Goal: Information Seeking & Learning: Learn about a topic

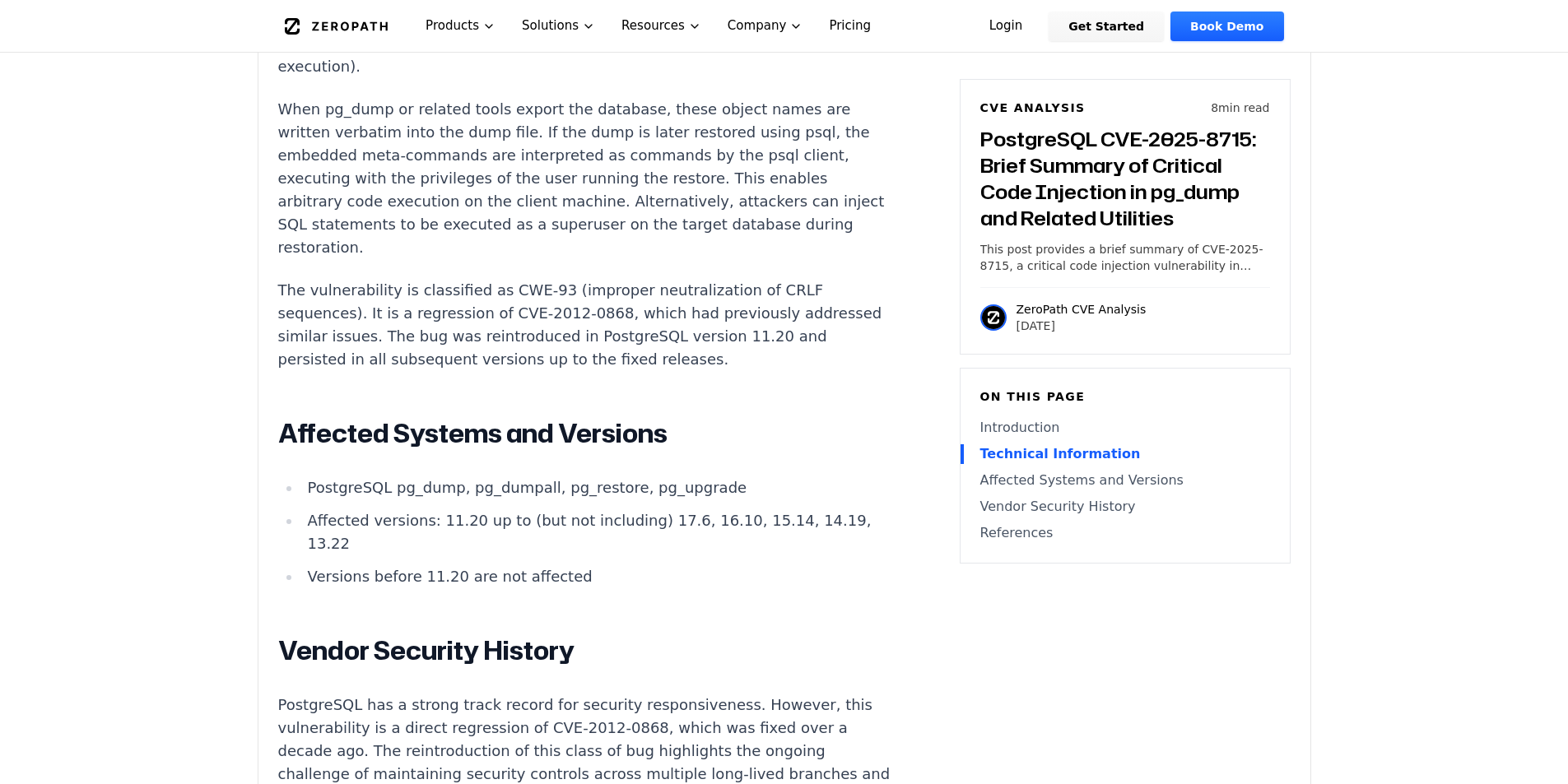
scroll to position [1645, 0]
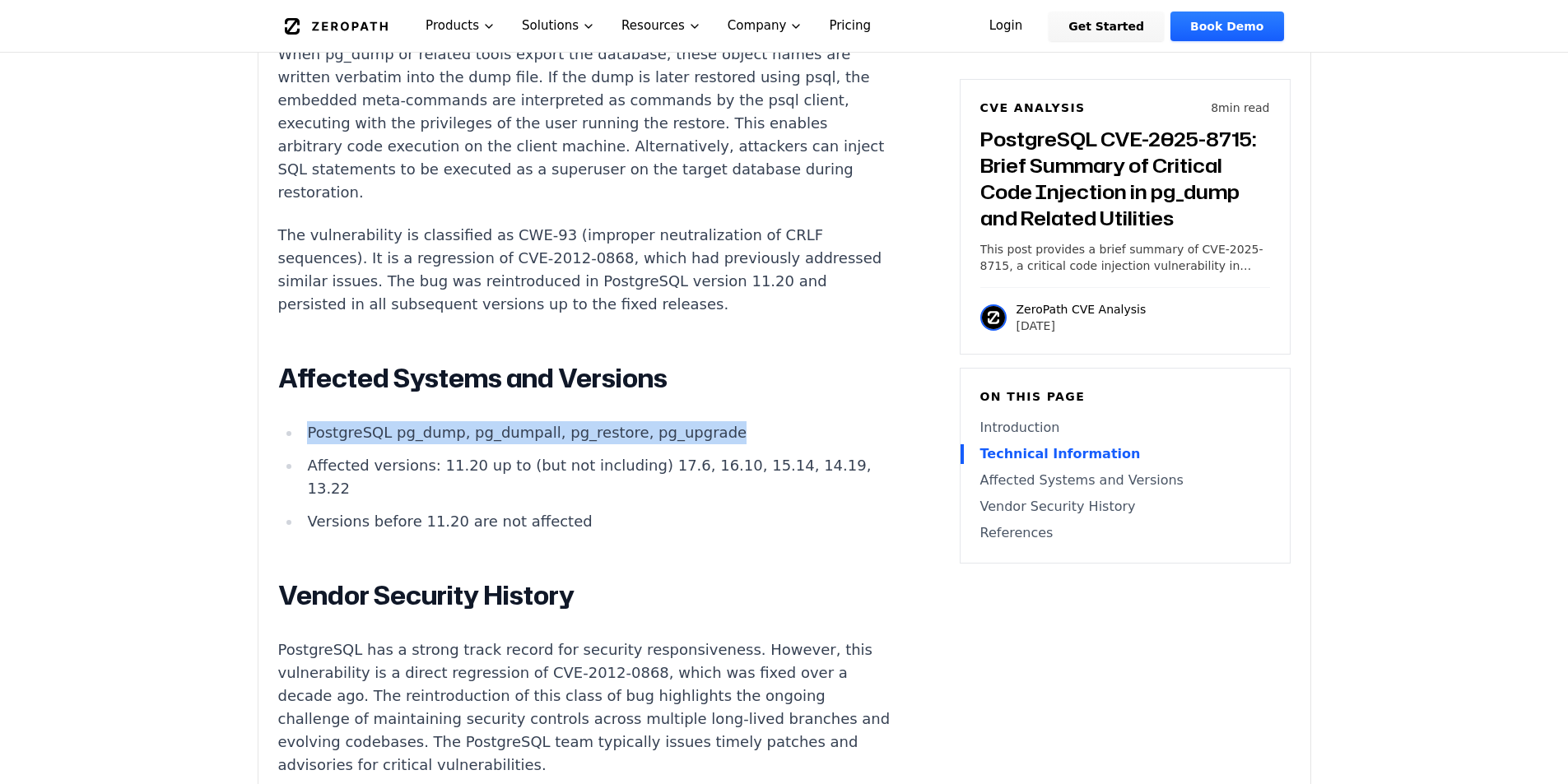
drag, startPoint x: 310, startPoint y: 411, endPoint x: 700, endPoint y: 409, distance: 390.0
click at [700, 421] on li "PostgreSQL pg_dump, pg_dumpall, pg_restore, pg_upgrade" at bounding box center [596, 432] width 590 height 23
copy li "PostgreSQL pg_dump, pg_dumpall, pg_restore, pg_upgrade"
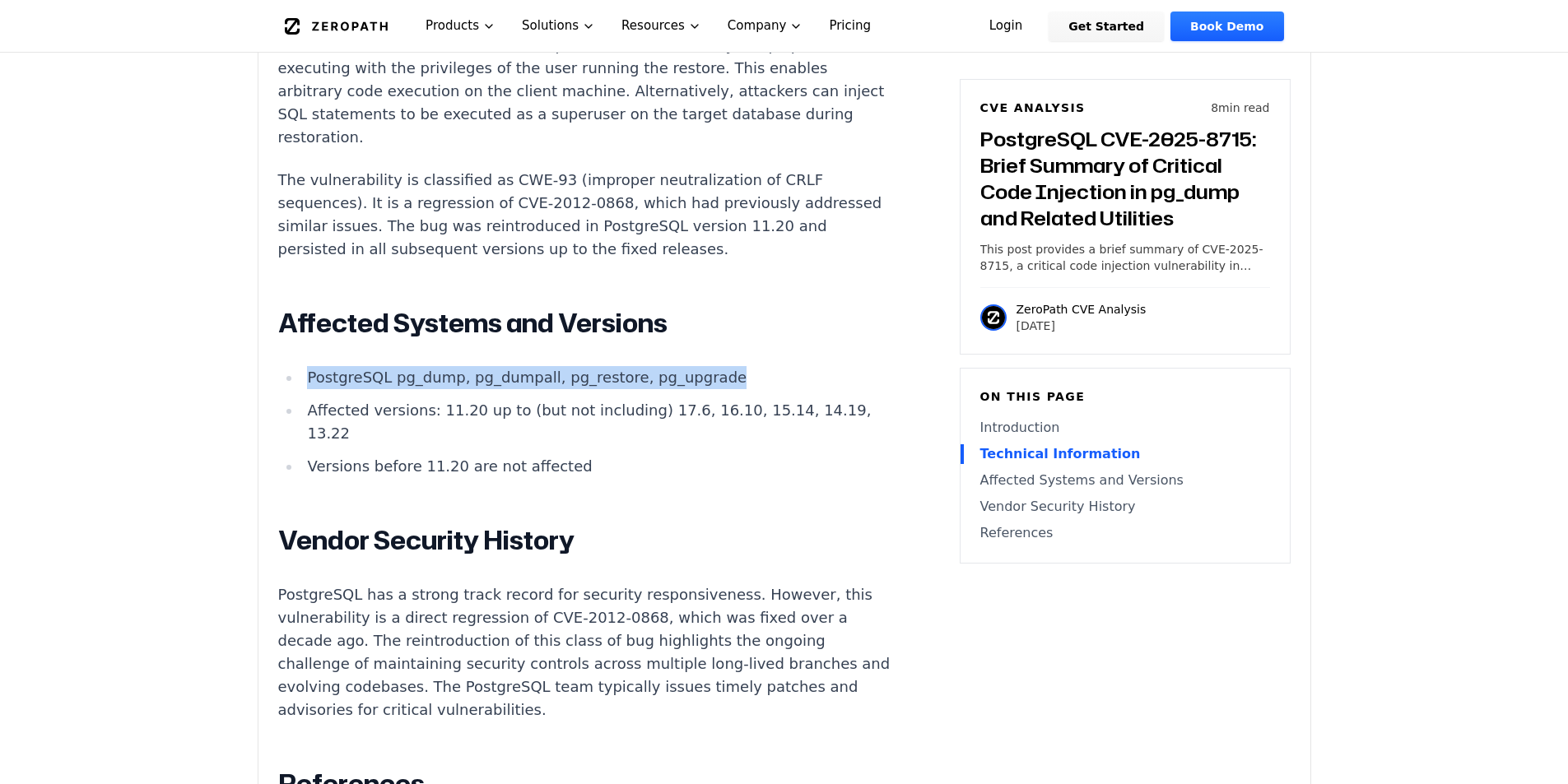
scroll to position [1727, 0]
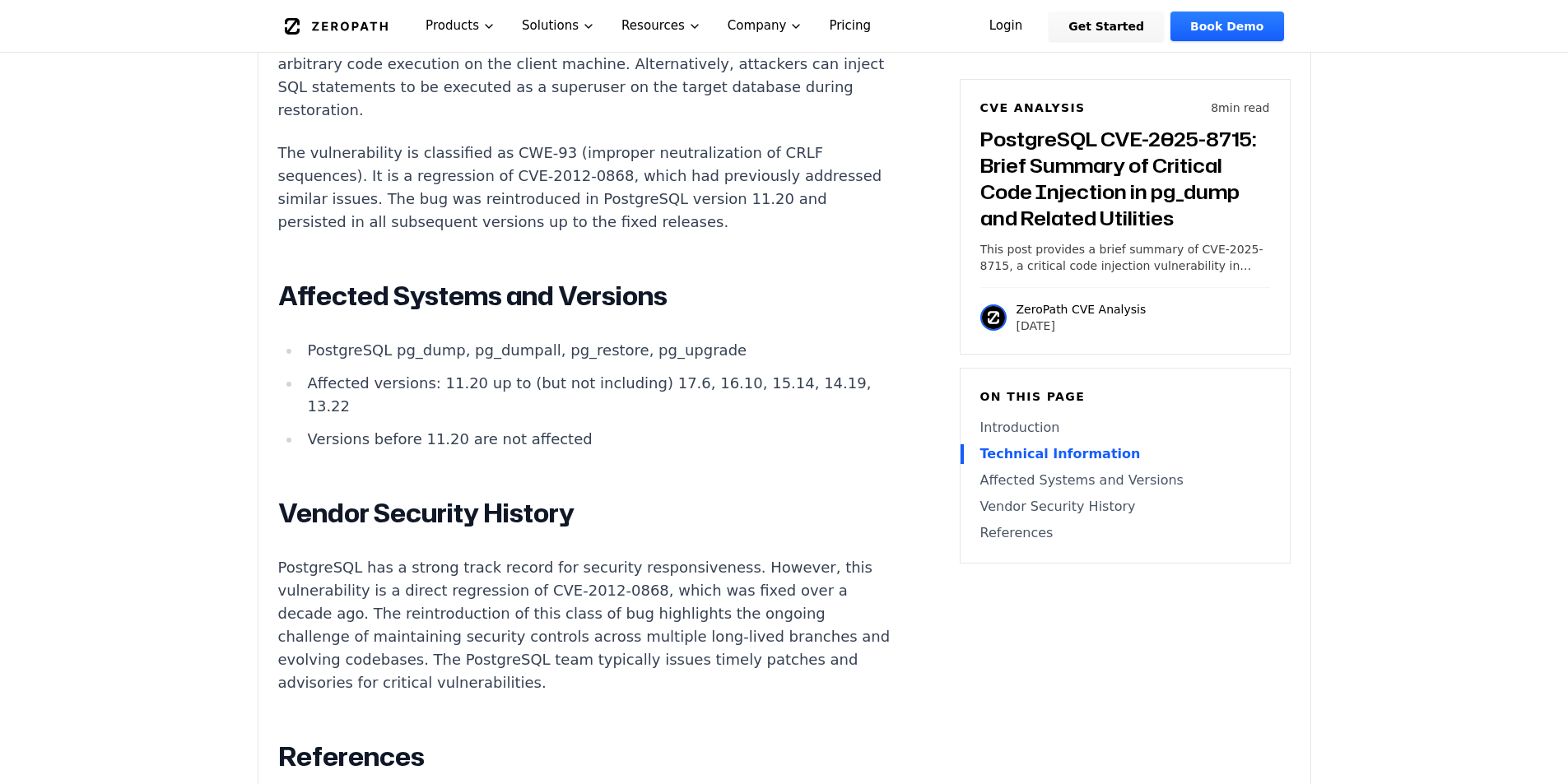
click at [558, 372] on li "Affected versions: 11.20 up to (but not including) 17.6, 16.10, 15.14, 14.19, 1…" at bounding box center [596, 394] width 590 height 46
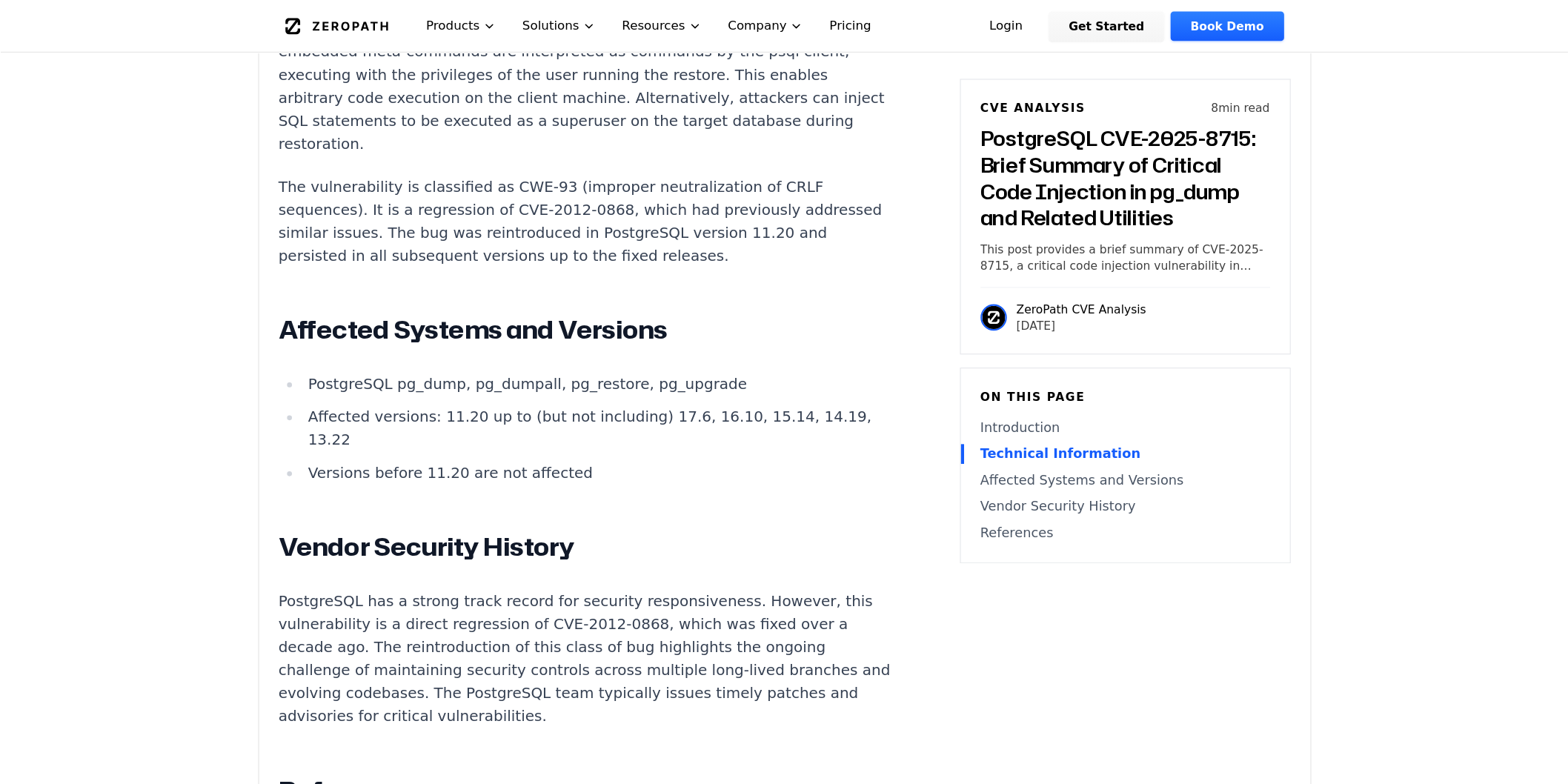
scroll to position [1482, 0]
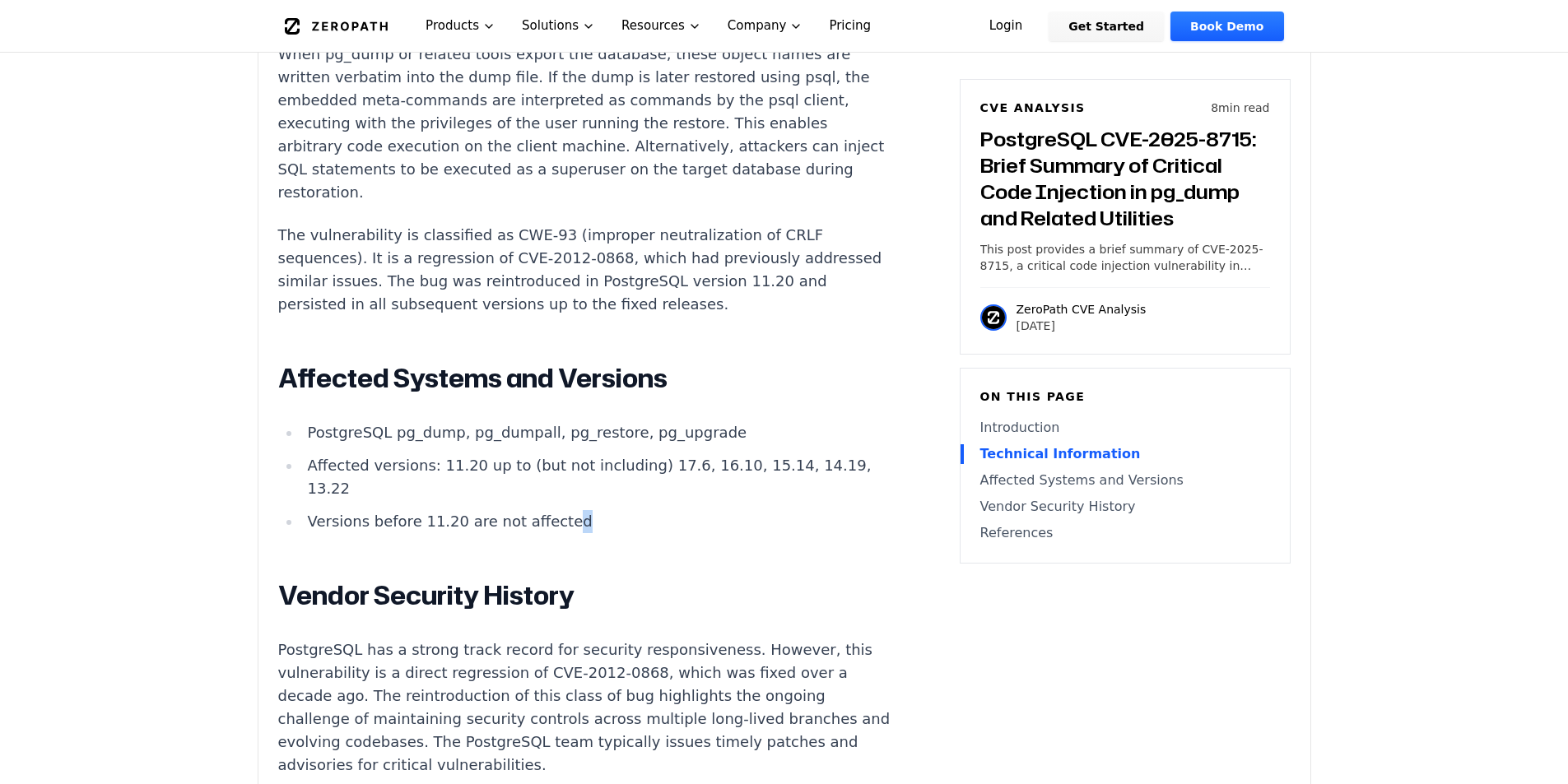
click at [548, 510] on li "Versions before 11.20 are not affected" at bounding box center [596, 521] width 590 height 23
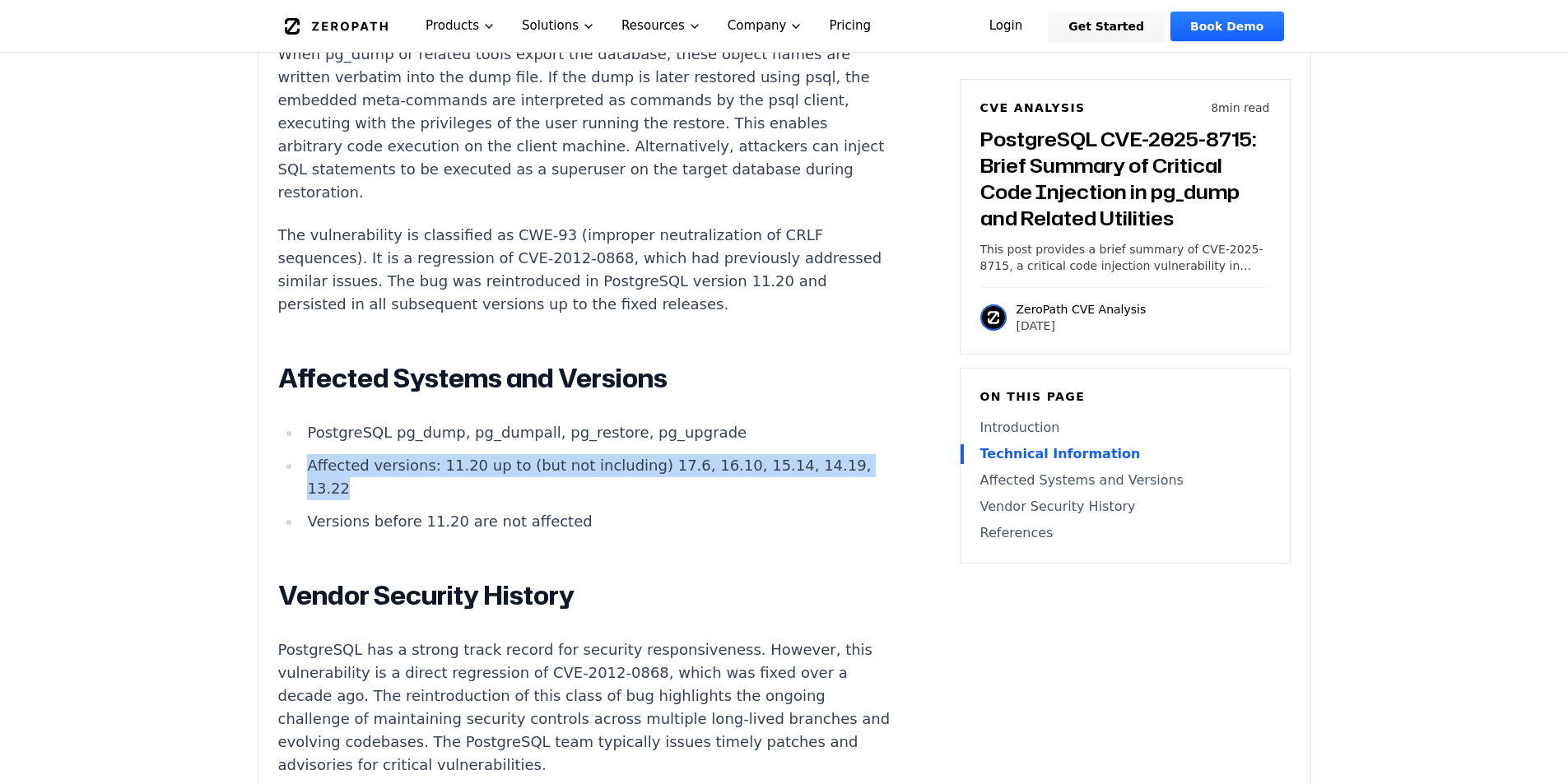
drag, startPoint x: 316, startPoint y: 448, endPoint x: 306, endPoint y: 441, distance: 12.2
click at [306, 454] on li "Affected versions: 11.20 up to (but not including) 17.6, 16.10, 15.14, 14.19, 1…" at bounding box center [596, 477] width 590 height 46
copy li "Affected versions: 11.20 up to (but not including) 17.6, 16.10, 15.14, 14.19, 1…"
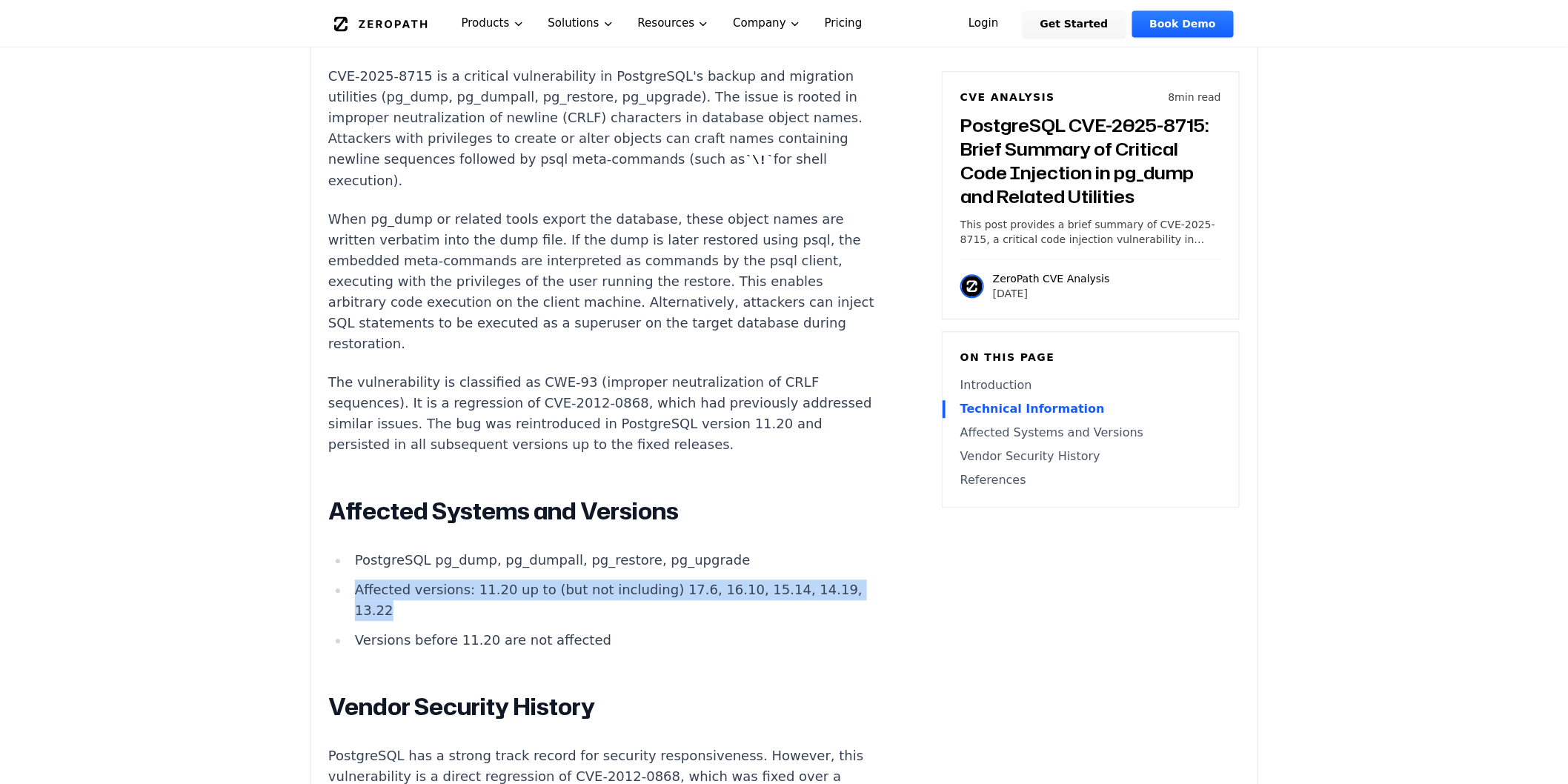
scroll to position [1317, 0]
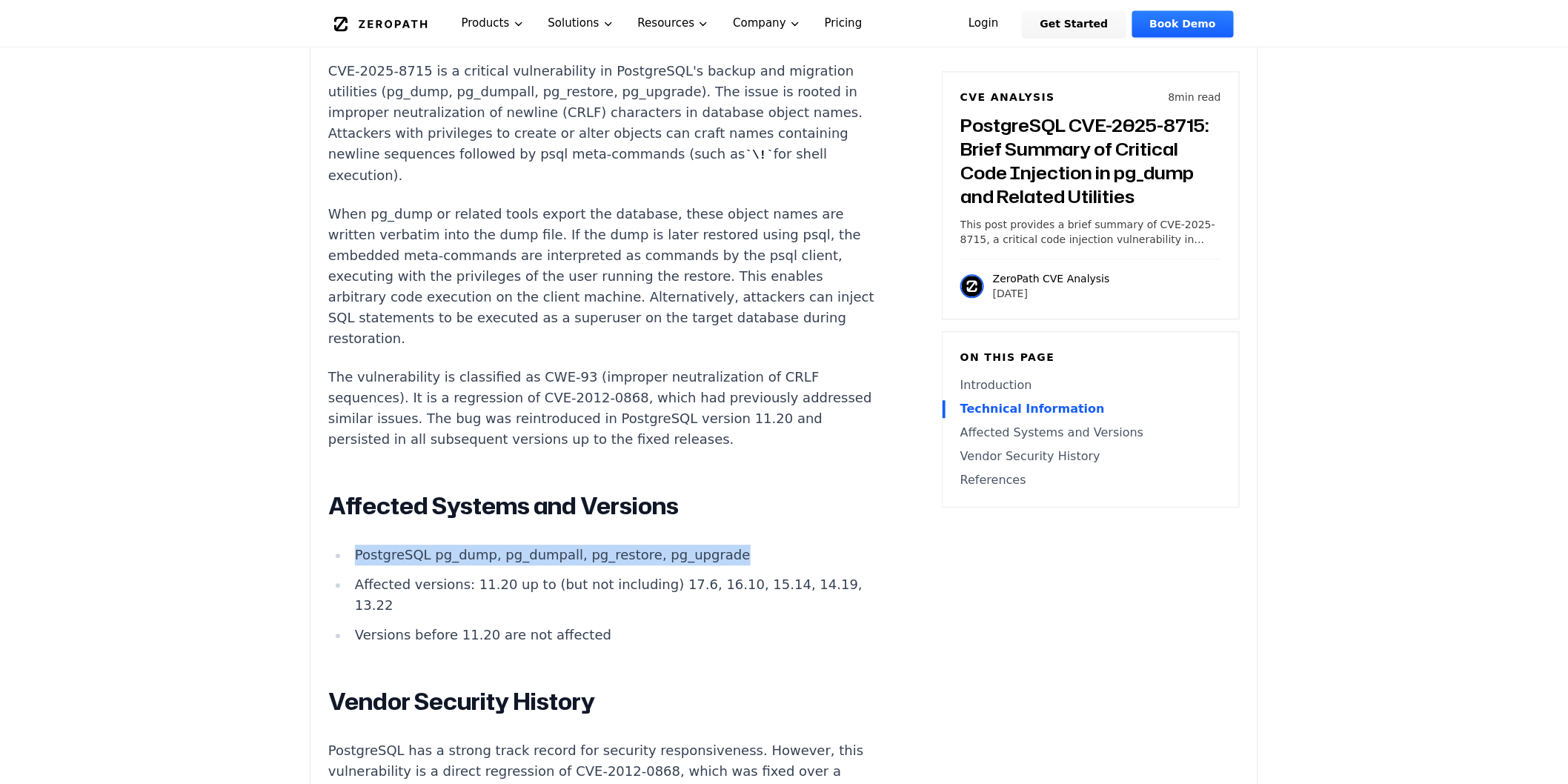
drag, startPoint x: 702, startPoint y: 536, endPoint x: 356, endPoint y: 536, distance: 346.0
click at [356, 545] on li "PostgreSQL pg_dump, pg_dumpall, pg_restore, pg_upgrade" at bounding box center [615, 554] width 531 height 21
copy li "PostgreSQL pg_dump, pg_dumpall, pg_restore, pg_upgrade"
click at [752, 495] on h2 "Affected Systems and Versions" at bounding box center [604, 506] width 552 height 30
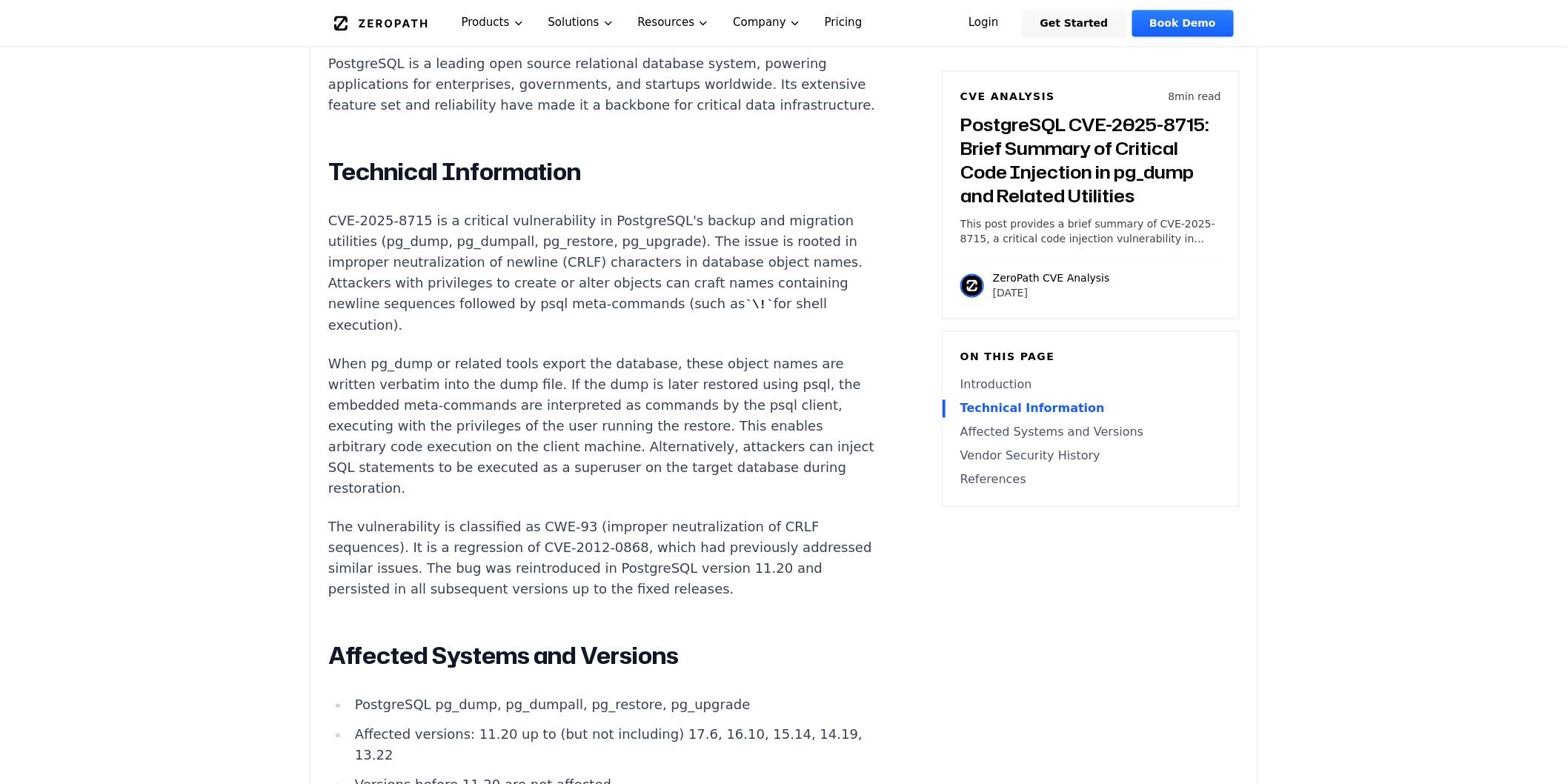
scroll to position [1158, 0]
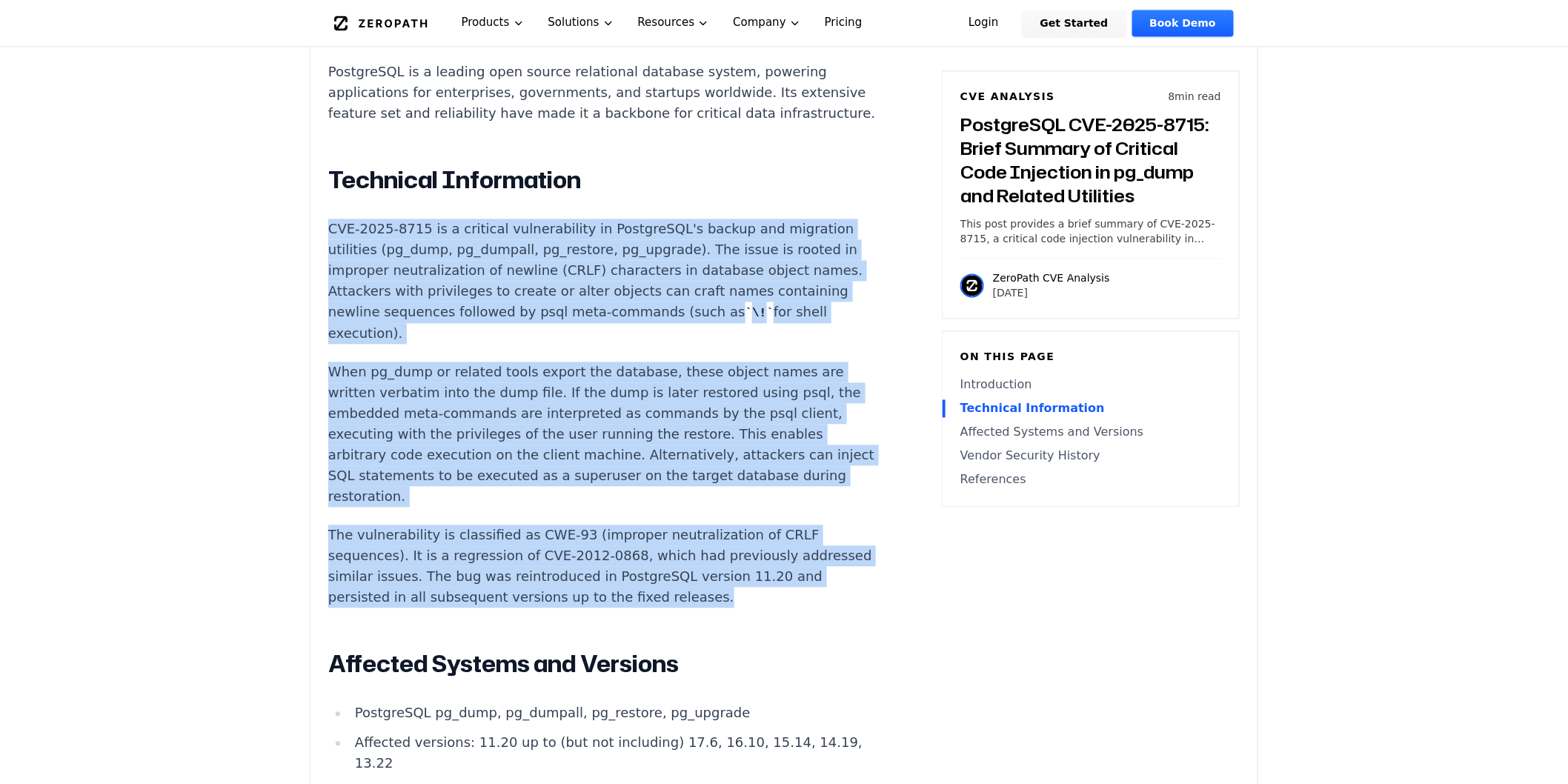
drag, startPoint x: 757, startPoint y: 581, endPoint x: 315, endPoint y: 205, distance: 580.3
click at [315, 205] on div "Experimental AI-Generated Content This CVE analysis is an experimental publicat…" at bounding box center [784, 317] width 947 height 2017
copy div "CVE-2025-8715 is a critical vulnerability in PostgreSQL's backup and migration …"
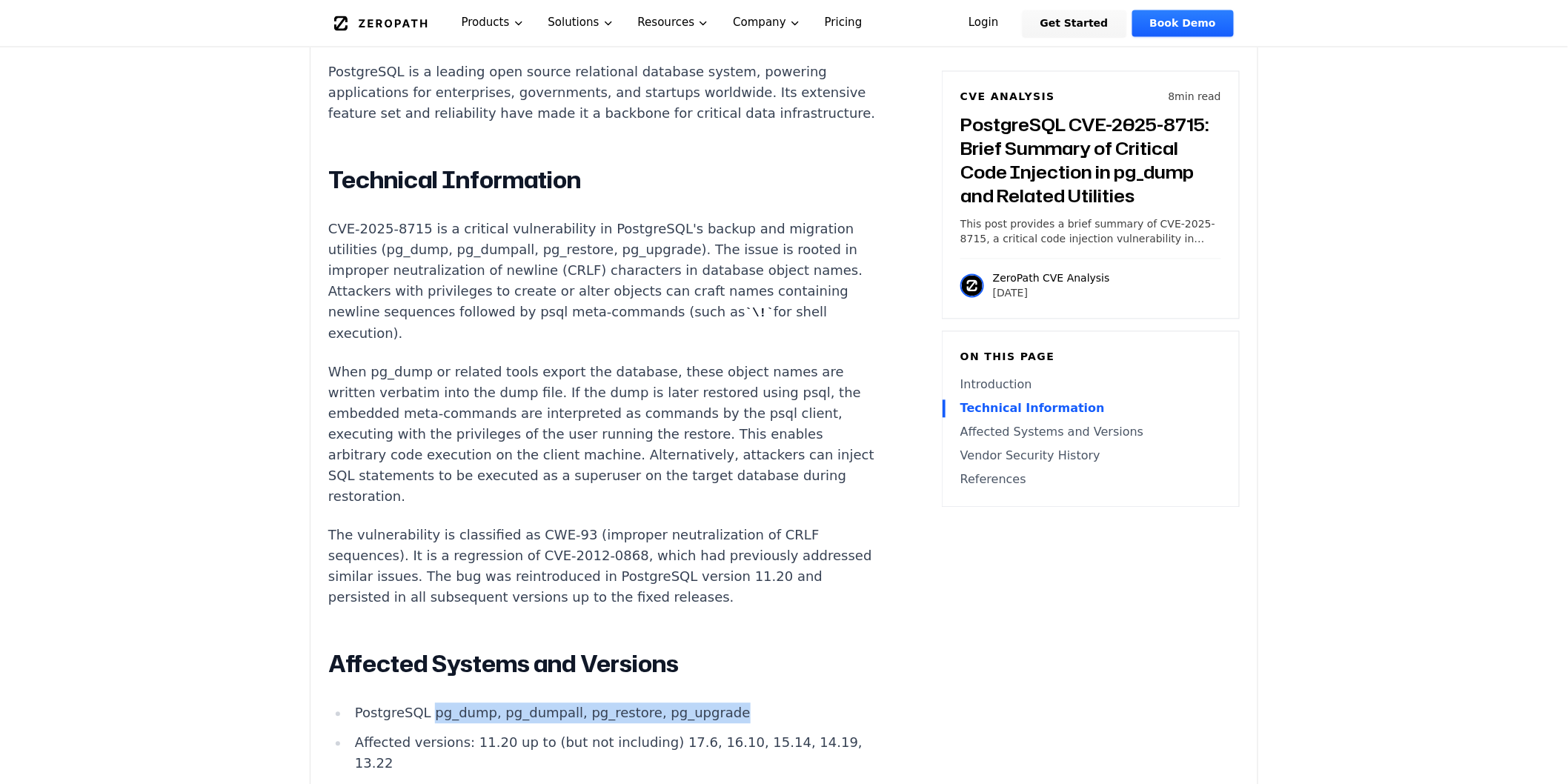
drag, startPoint x: 426, startPoint y: 699, endPoint x: 704, endPoint y: 685, distance: 278.4
click at [704, 703] on li "PostgreSQL pg_dump, pg_dumpall, pg_restore, pg_upgrade" at bounding box center [615, 713] width 531 height 21
copy li "pg_dump, pg_dumpall, pg_restore, pg_upgrade"
